Goal: Task Accomplishment & Management: Manage account settings

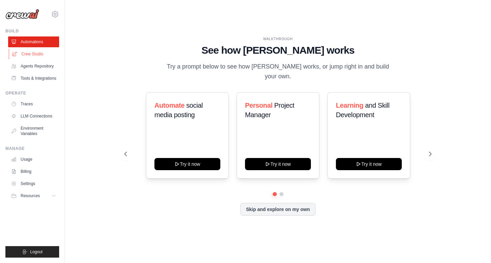
click at [35, 55] on link "Crew Studio" at bounding box center [34, 54] width 51 height 11
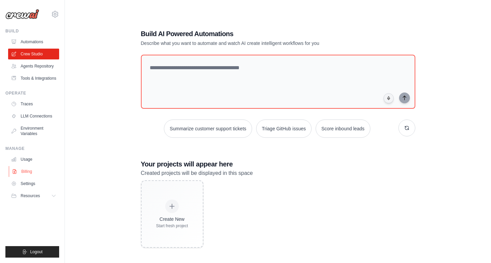
click at [26, 174] on link "Billing" at bounding box center [34, 171] width 51 height 11
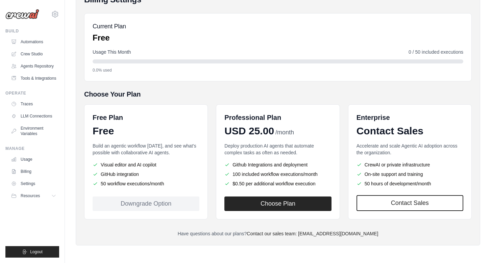
scroll to position [65, 0]
click at [155, 170] on ul "Visual editor and AI copilot GitHub integration 50 workflow executions/month" at bounding box center [146, 175] width 107 height 26
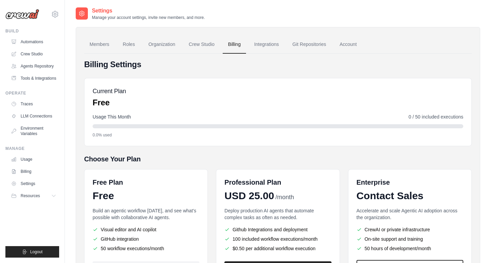
scroll to position [0, 0]
click at [205, 46] on link "Crew Studio" at bounding box center [201, 44] width 36 height 18
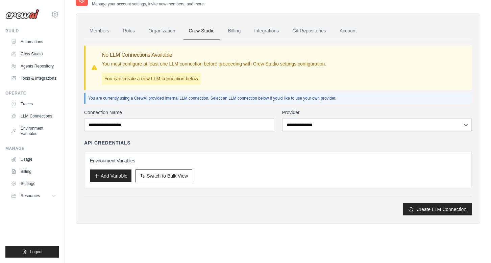
scroll to position [14, 0]
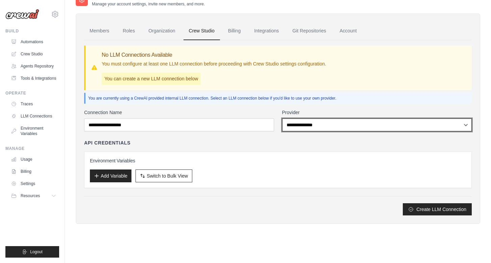
select select "**********"
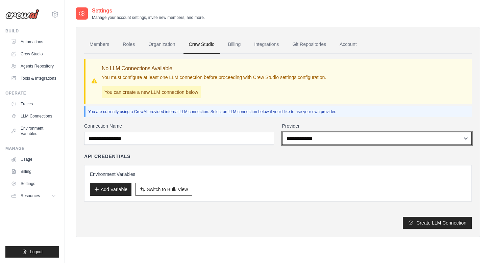
scroll to position [0, 0]
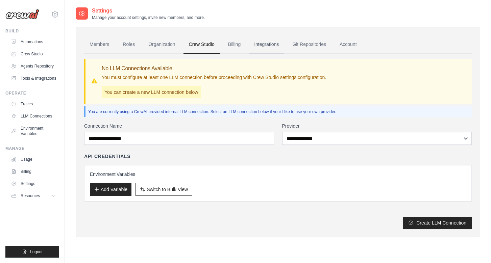
click at [267, 47] on link "Integrations" at bounding box center [266, 44] width 35 height 18
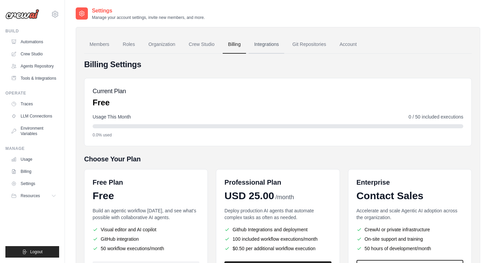
click at [265, 46] on link "Integrations" at bounding box center [266, 44] width 35 height 18
